Goal: Information Seeking & Learning: Understand process/instructions

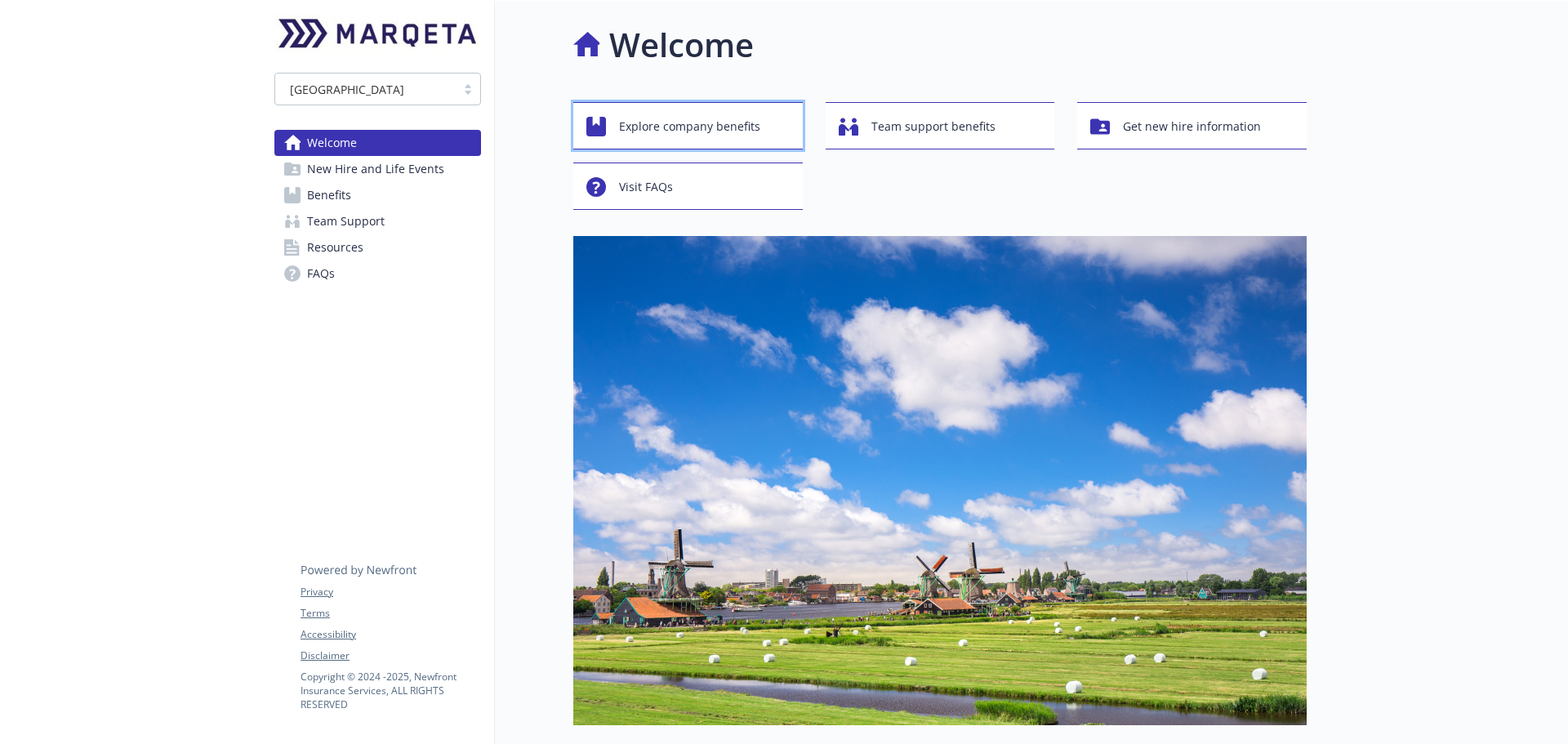
click at [740, 130] on span "Explore company benefits" at bounding box center [690, 127] width 142 height 31
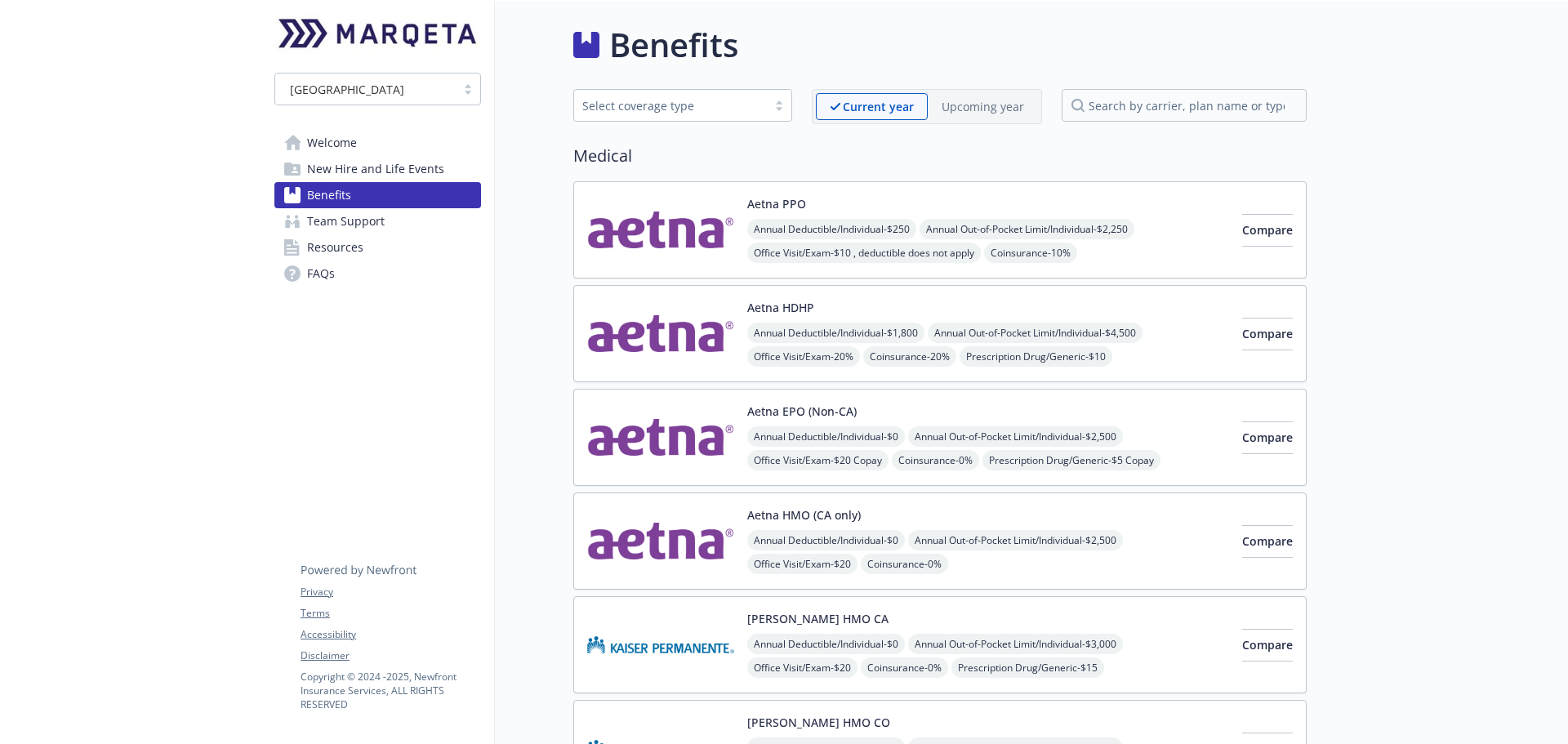
click at [370, 144] on link "Welcome" at bounding box center [378, 143] width 206 height 26
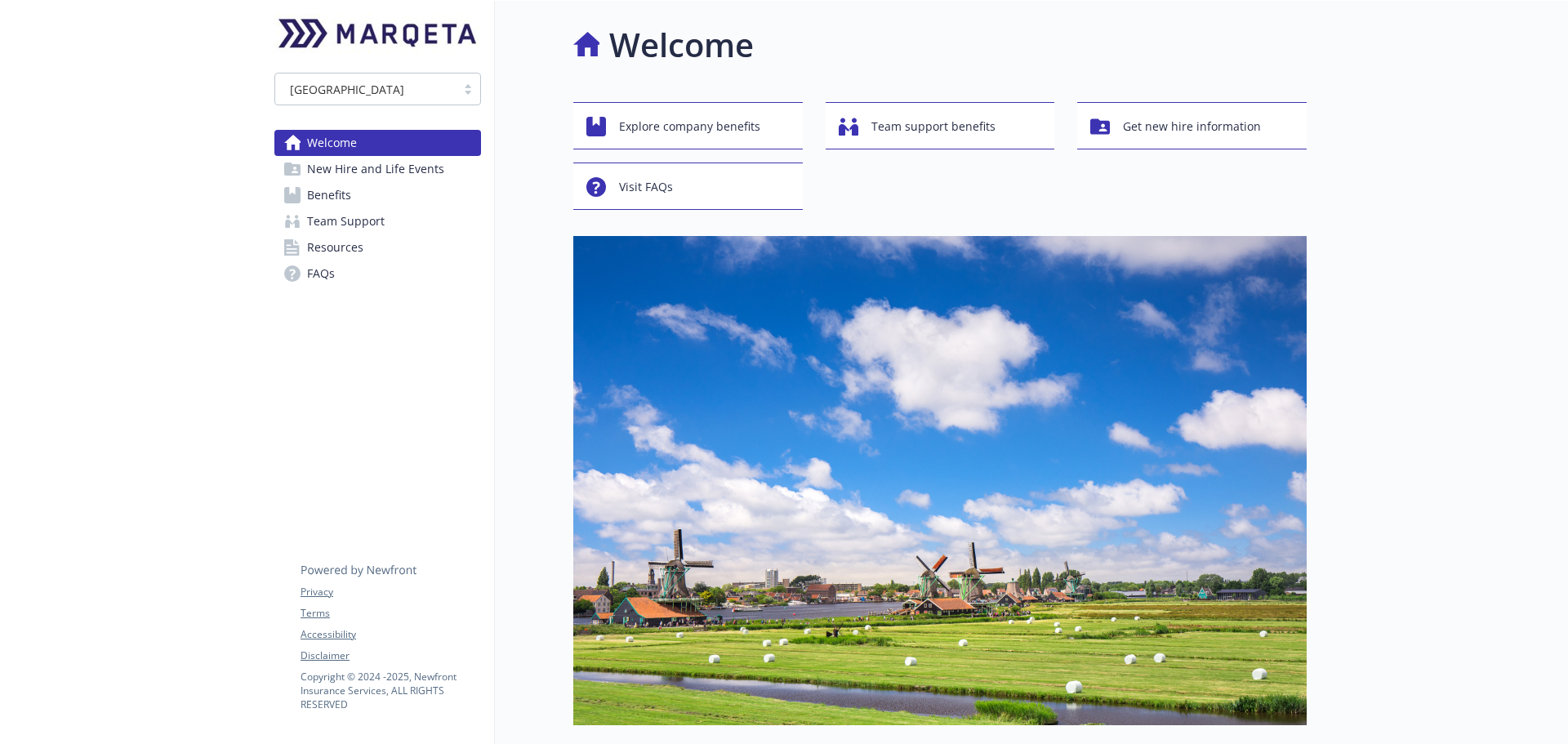
drag, startPoint x: 367, startPoint y: 176, endPoint x: 380, endPoint y: 178, distance: 13.2
click at [366, 176] on span "New Hire and Life Events" at bounding box center [375, 169] width 137 height 26
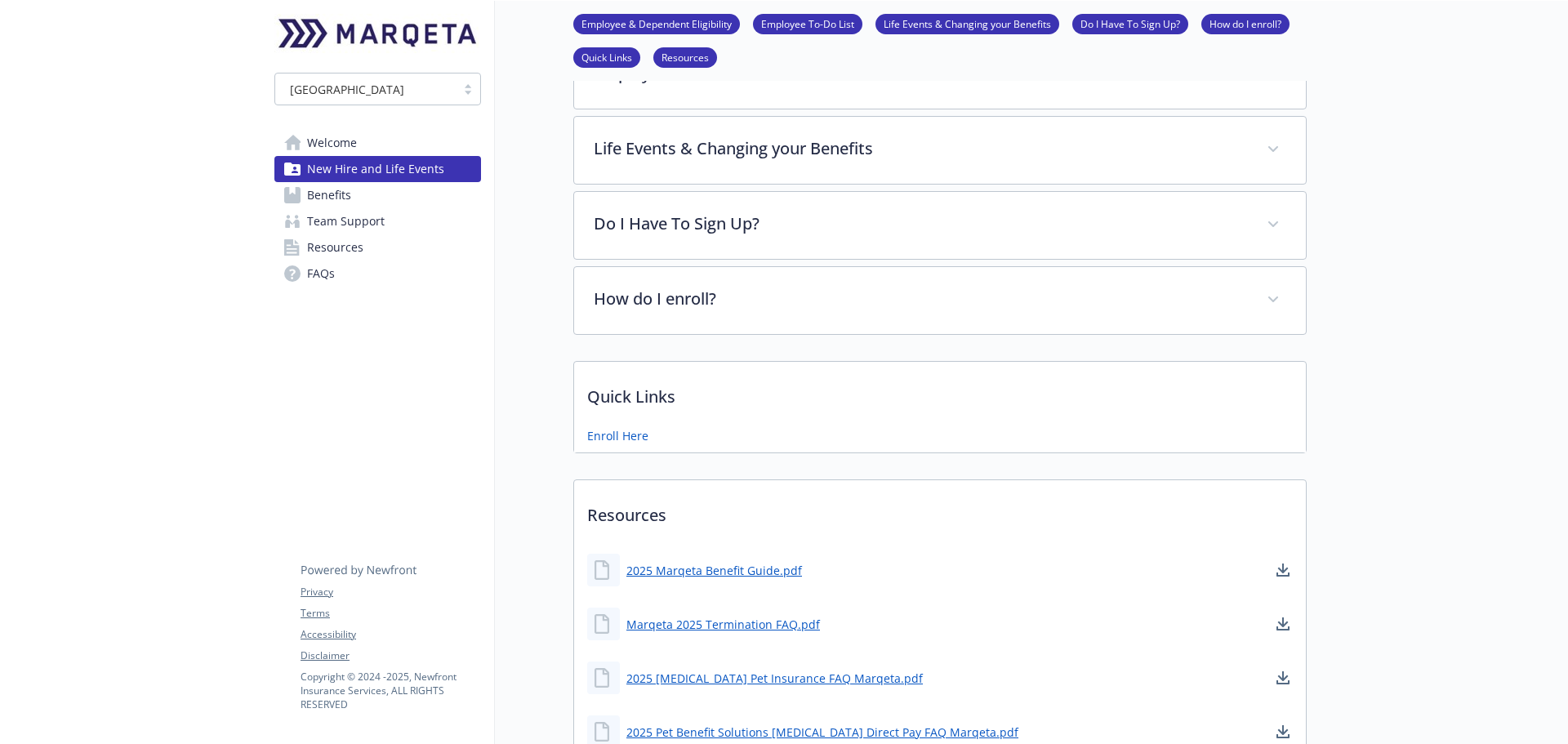
scroll to position [245, 0]
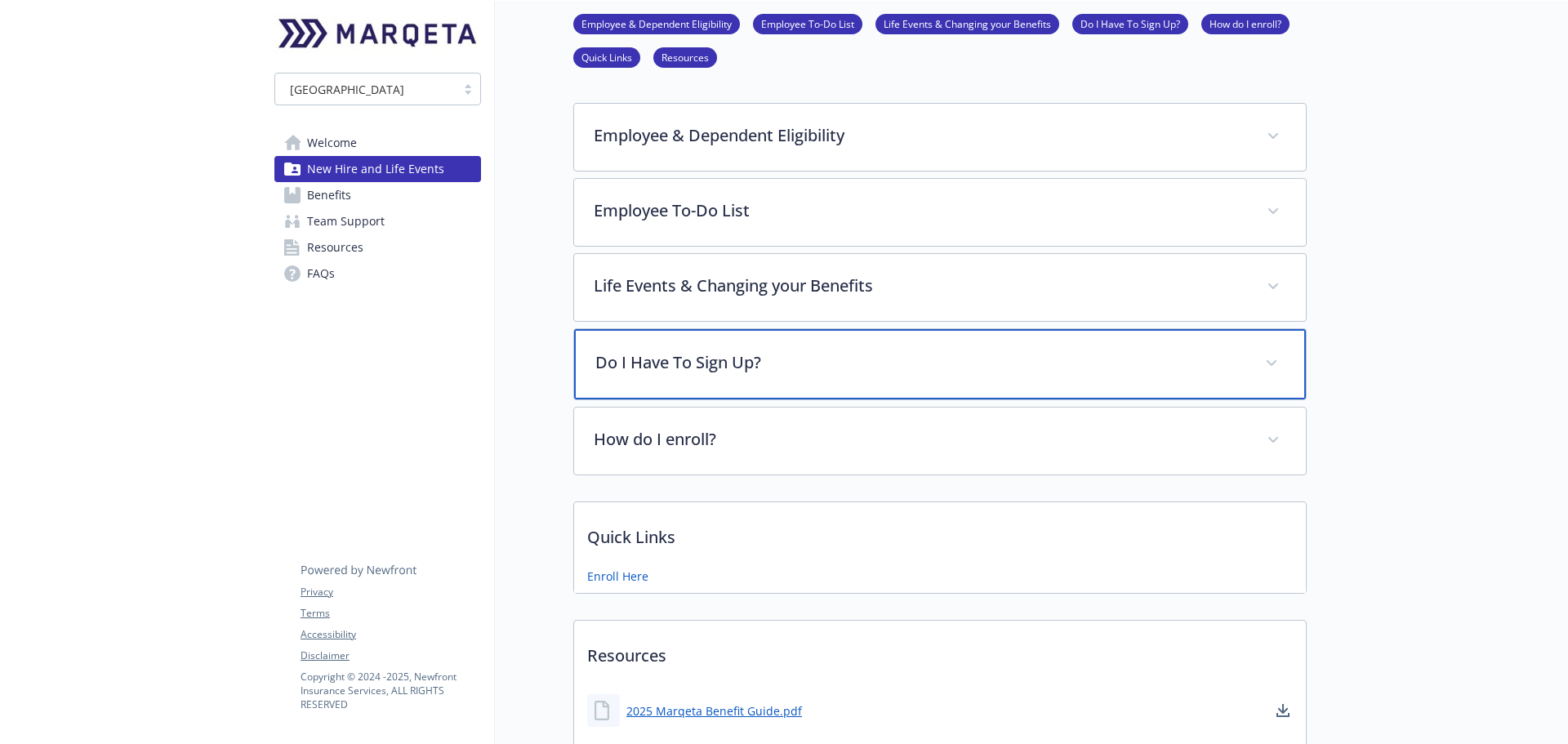
click at [866, 340] on div "Do I Have To Sign Up?" at bounding box center [940, 364] width 732 height 70
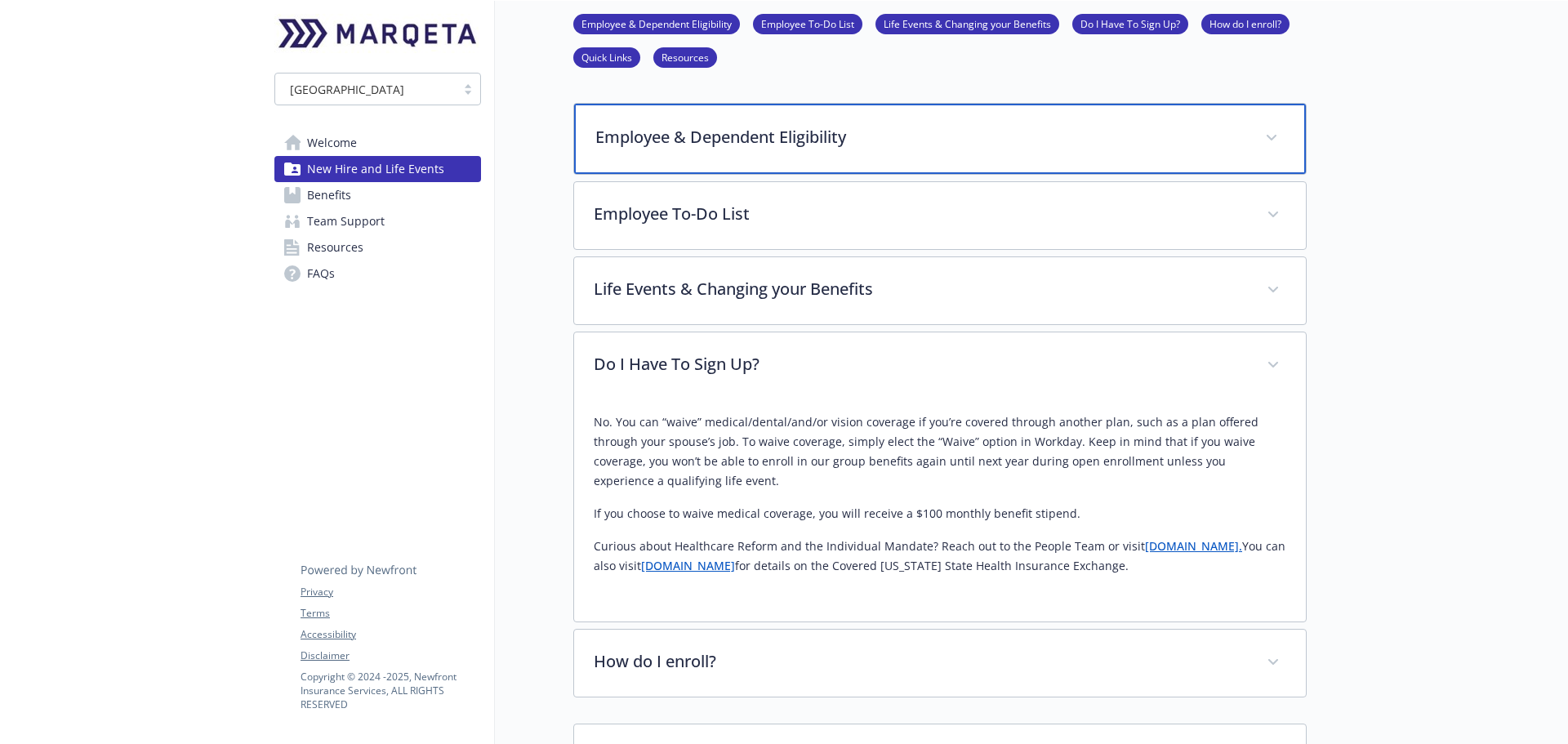
click at [797, 151] on div "Employee & Dependent Eligibility" at bounding box center [940, 139] width 732 height 70
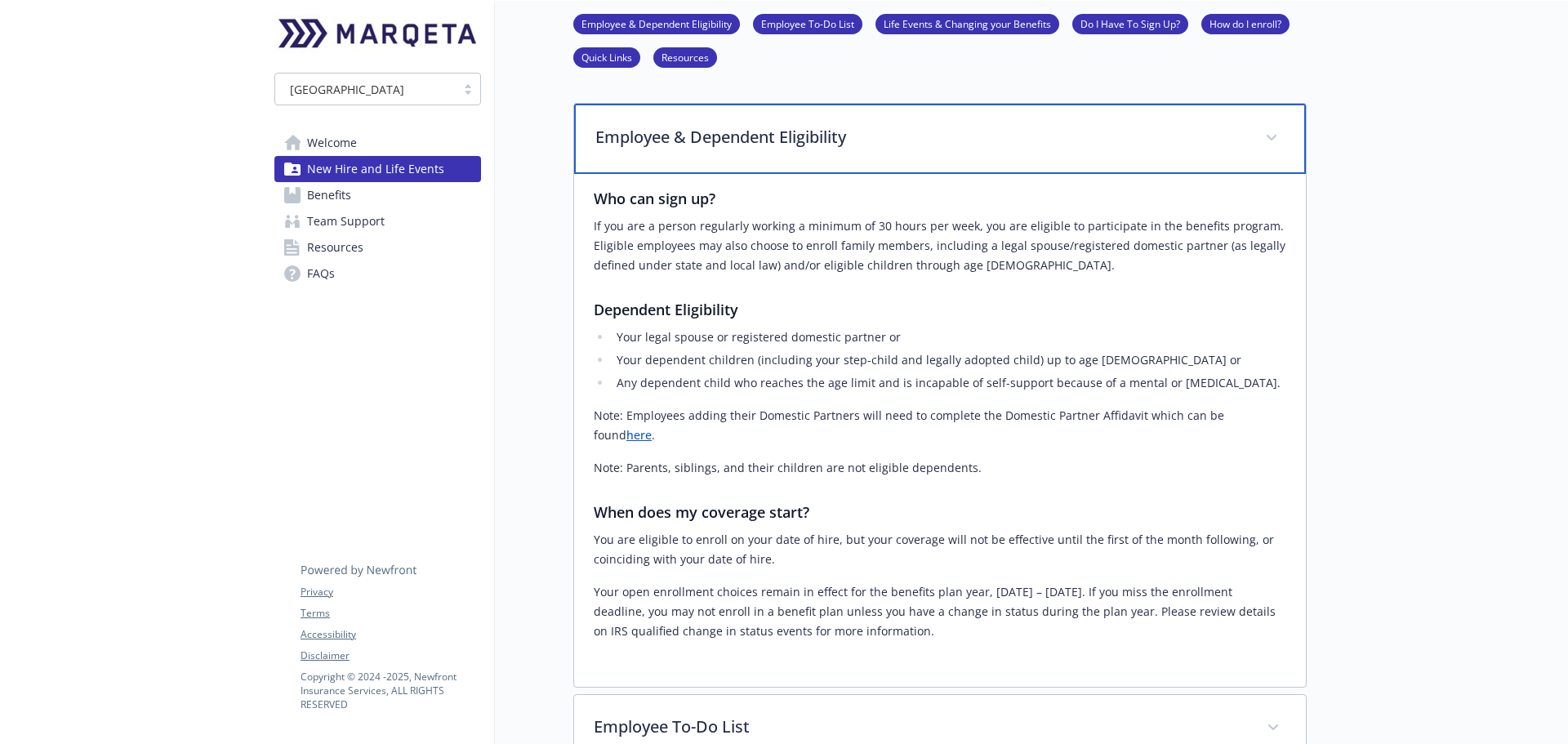
scroll to position [490, 0]
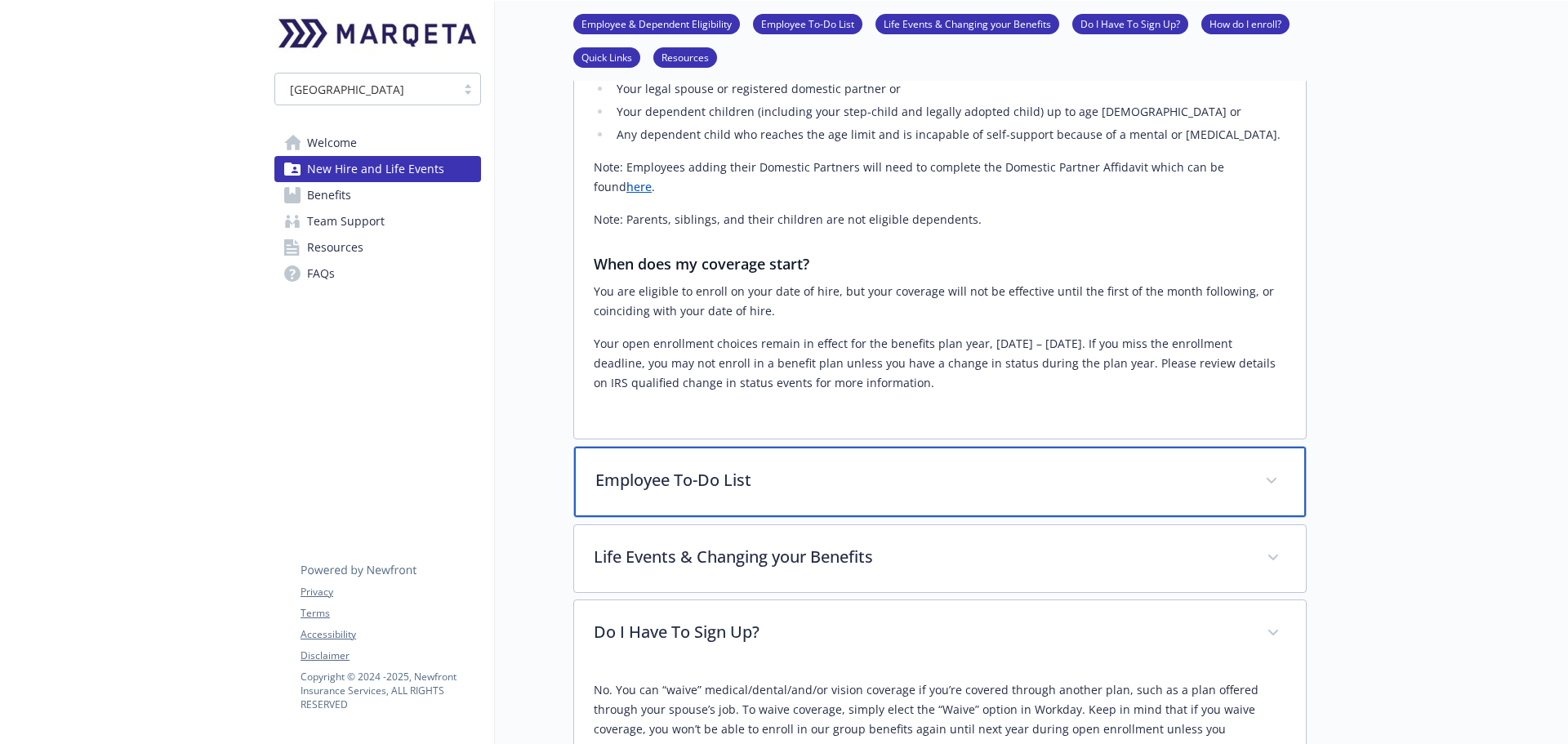
click at [801, 468] on p "Employee To-Do List" at bounding box center [920, 480] width 650 height 24
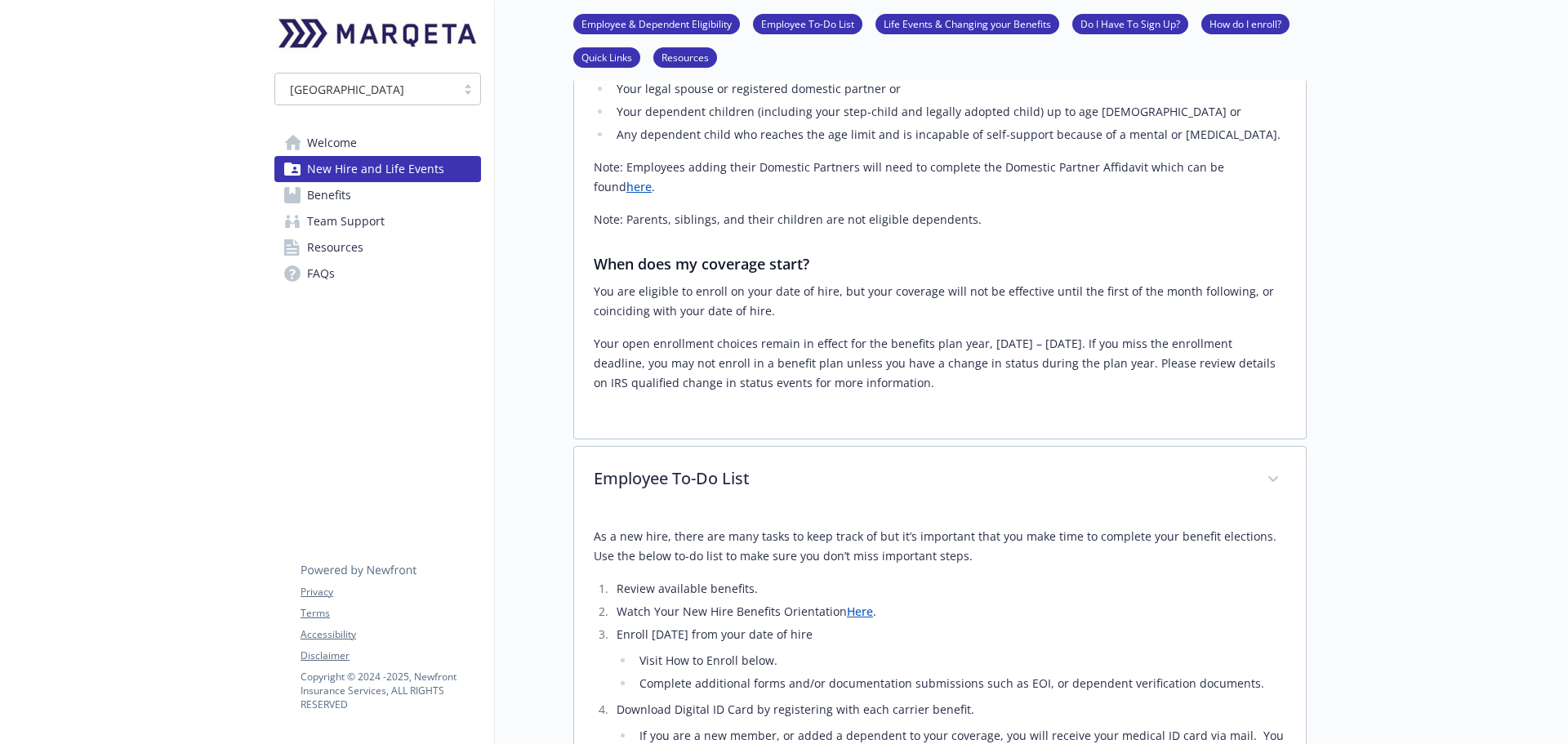
click at [771, 282] on p "You are eligible to enroll on your date of hire, but your coverage will not be …" at bounding box center [940, 302] width 693 height 39
drag, startPoint x: 745, startPoint y: 274, endPoint x: 817, endPoint y: 270, distance: 72.1
click at [812, 282] on p "You are eligible to enroll on your date of hire, but your coverage will not be …" at bounding box center [940, 302] width 693 height 39
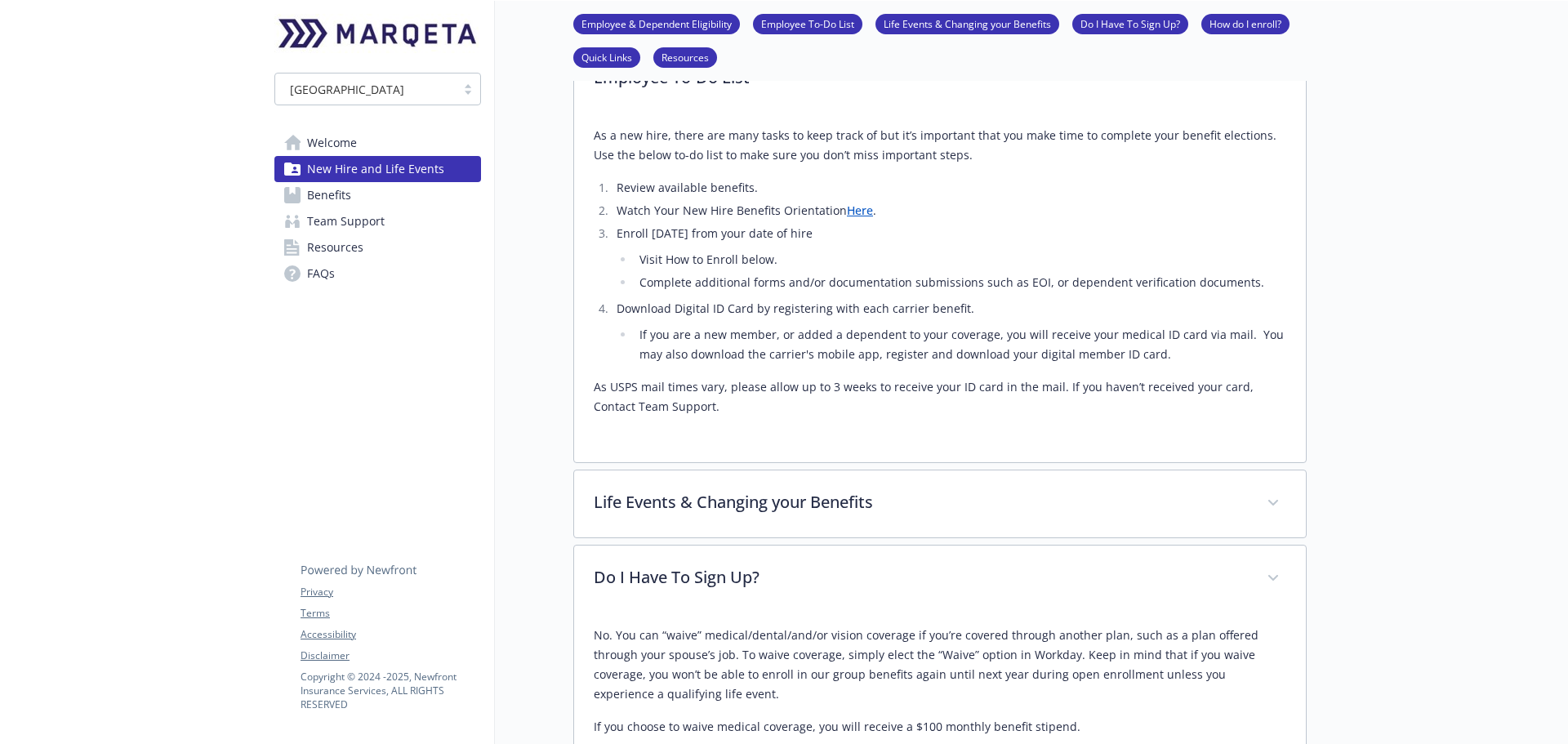
scroll to position [981, 0]
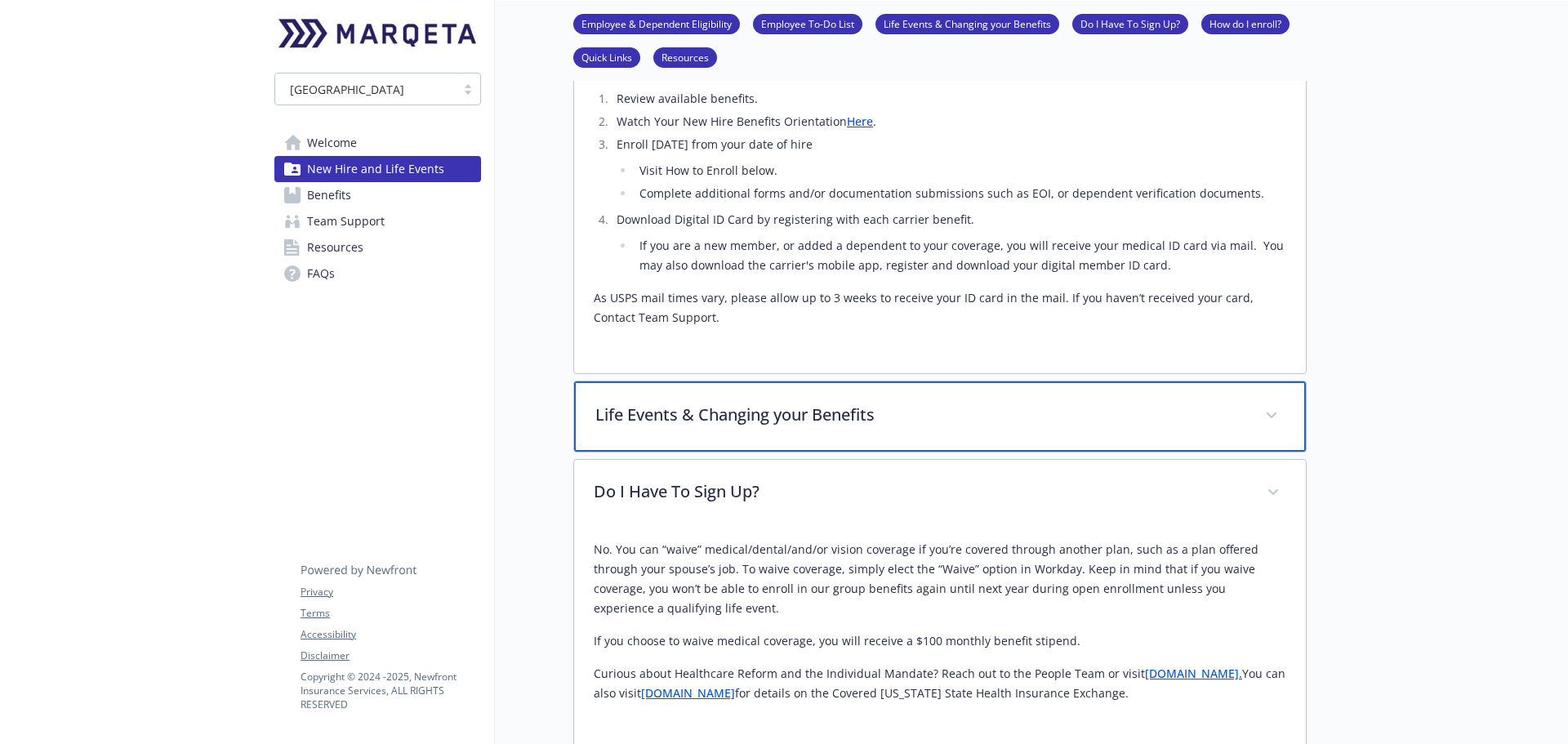
click at [888, 403] on p "Life Events & Changing your Benefits" at bounding box center [920, 415] width 650 height 24
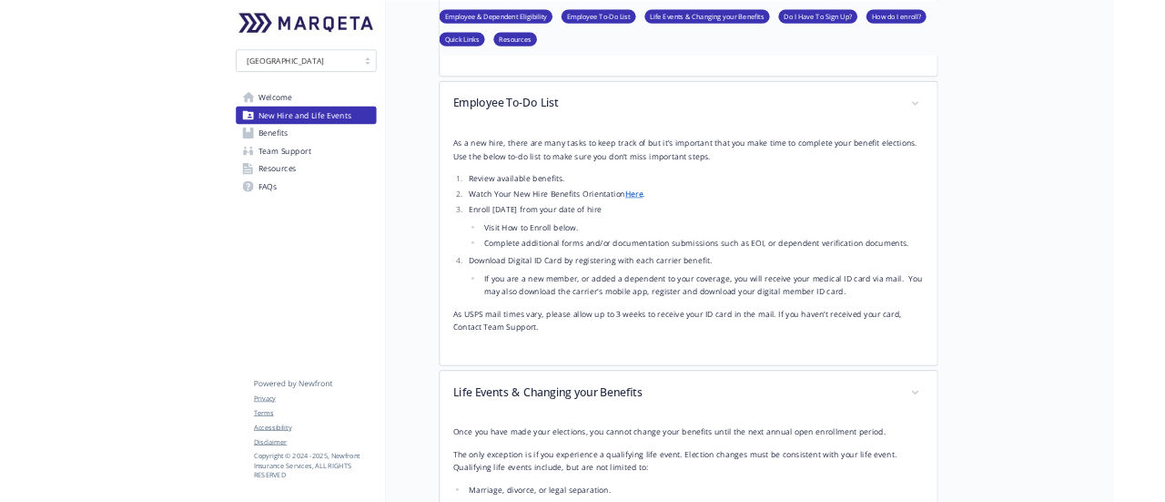
scroll to position [911, 0]
